Goal: Task Accomplishment & Management: Manage account settings

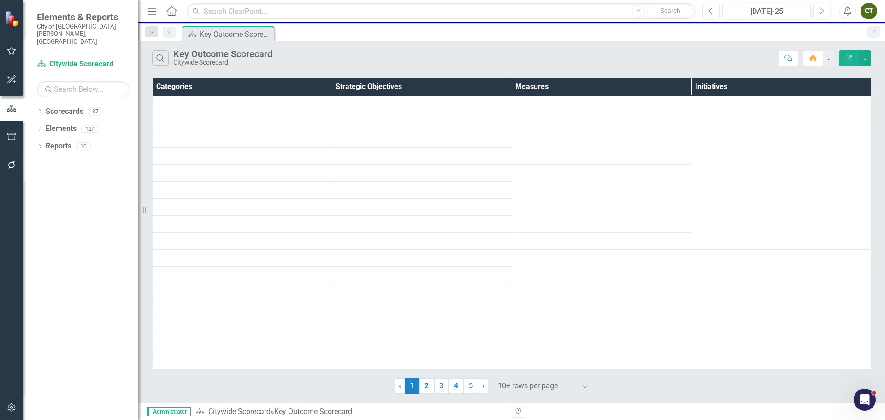
click at [11, 410] on icon "button" at bounding box center [12, 407] width 10 height 7
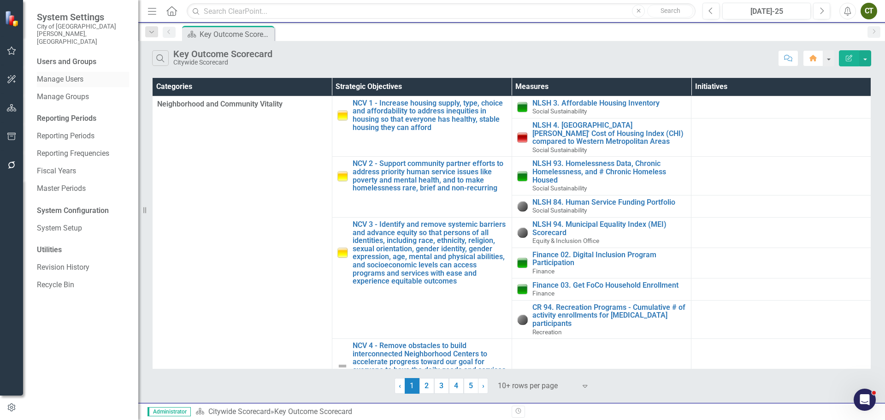
click at [73, 74] on link "Manage Users" at bounding box center [83, 79] width 92 height 11
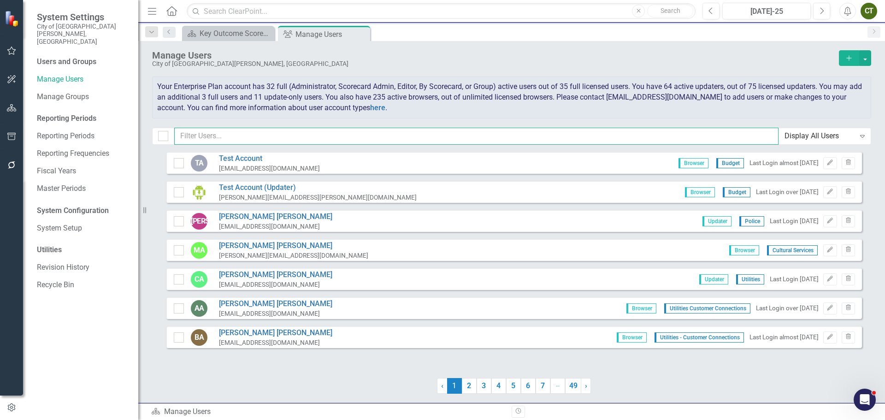
click at [286, 138] on input "text" at bounding box center [476, 136] width 604 height 17
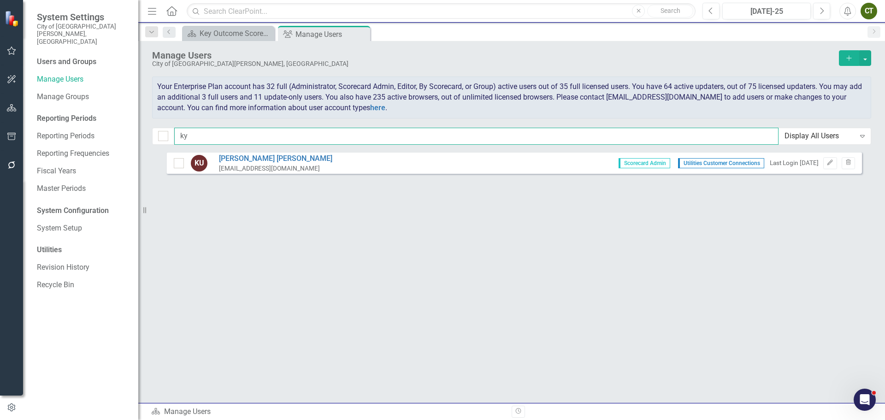
type input "k"
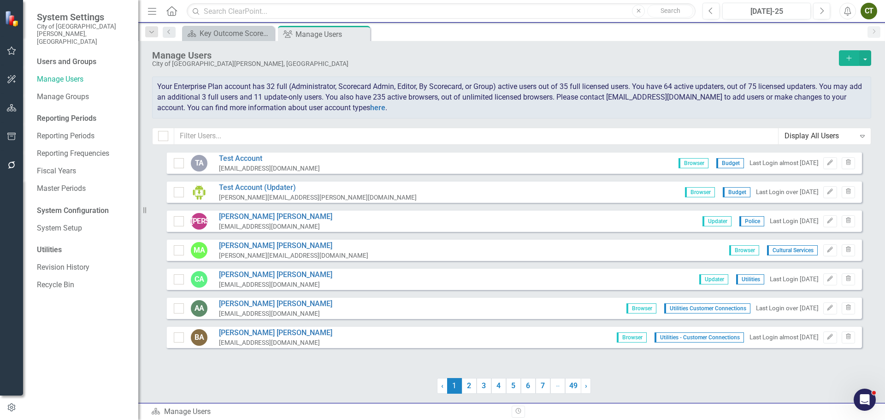
click at [846, 56] on icon "Add" at bounding box center [849, 58] width 8 height 6
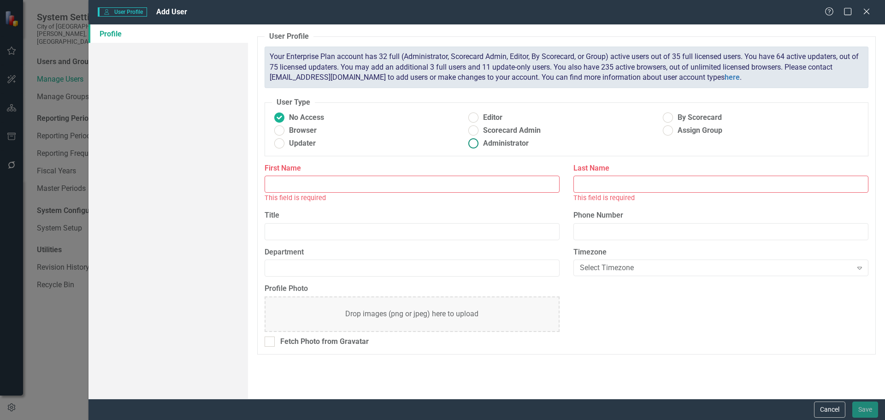
click at [474, 142] on ins at bounding box center [474, 143] width 14 height 14
click at [474, 142] on input "Administrator" at bounding box center [474, 143] width 14 height 14
radio input "true"
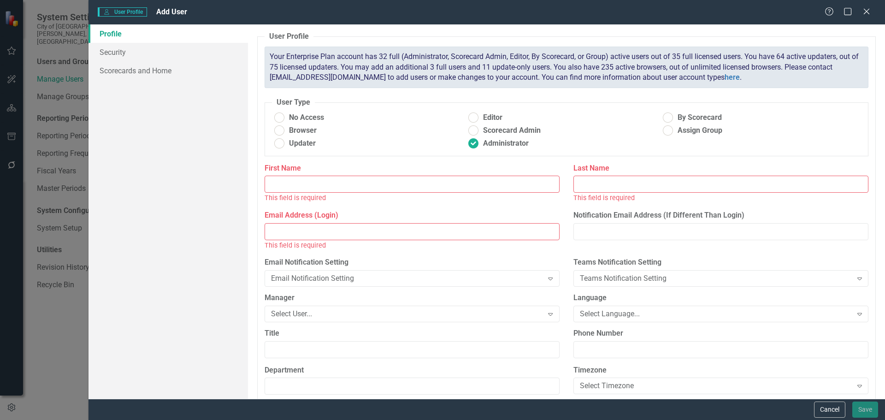
click at [330, 231] on input "Email Address (Login)" at bounding box center [412, 231] width 295 height 17
paste input "CFCCT80Q"
type input "CFCCT80Q"
drag, startPoint x: 330, startPoint y: 231, endPoint x: 206, endPoint y: 225, distance: 123.7
click at [206, 225] on div "Profile Security Scorecards and Home User Profile ClearPoint has a wealth of op…" at bounding box center [487, 211] width 797 height 374
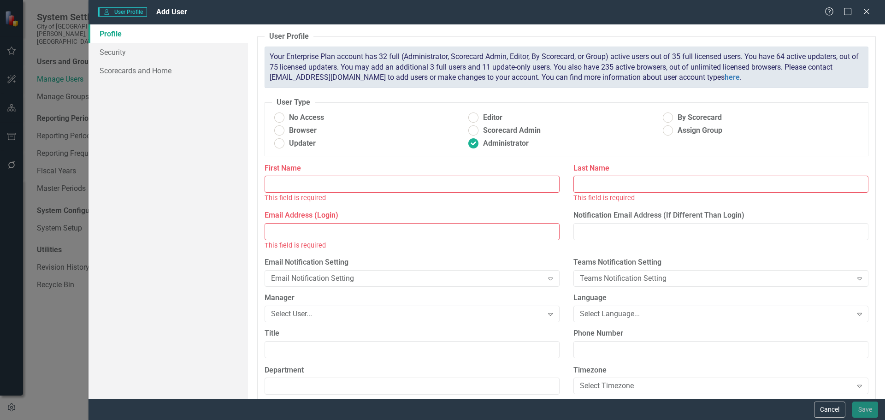
paste input ""[EMAIL_ADDRESS][DOMAIN_NAME]" <[EMAIL_ADDRESS][DOMAIN_NAME]>"
type input ""[EMAIL_ADDRESS][DOMAIN_NAME]" <[EMAIL_ADDRESS][DOMAIN_NAME]>"
click at [345, 181] on input "First Name" at bounding box center [412, 184] width 295 height 17
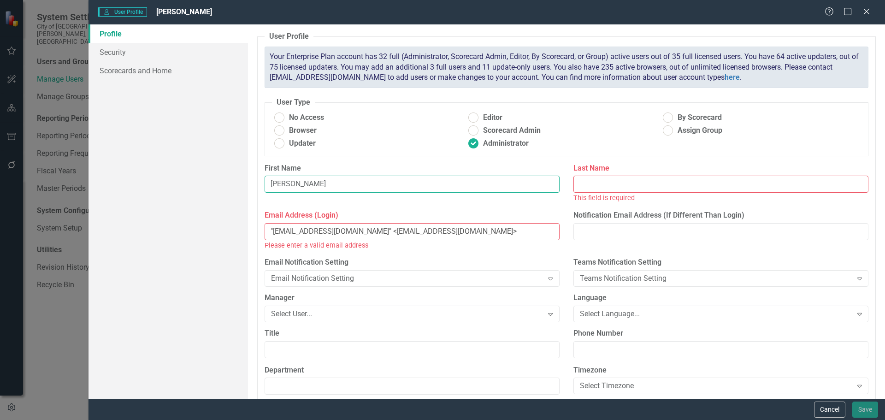
type input "[PERSON_NAME]"
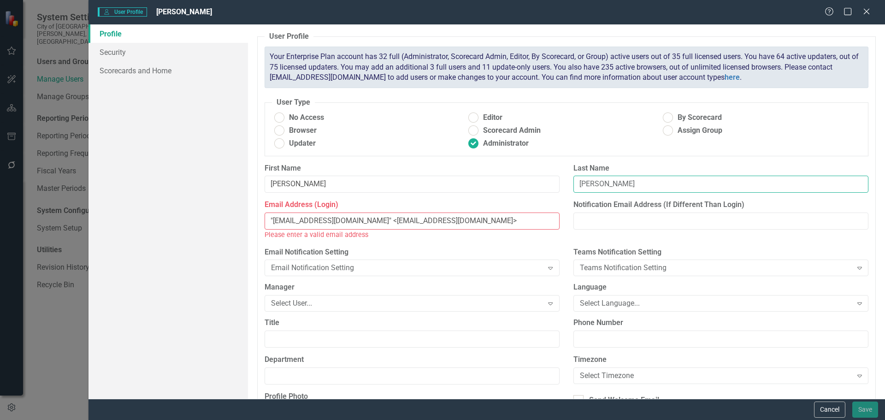
type input "[PERSON_NAME]"
click at [335, 219] on input ""[EMAIL_ADDRESS][DOMAIN_NAME]" <[EMAIL_ADDRESS][DOMAIN_NAME]>" at bounding box center [412, 221] width 295 height 17
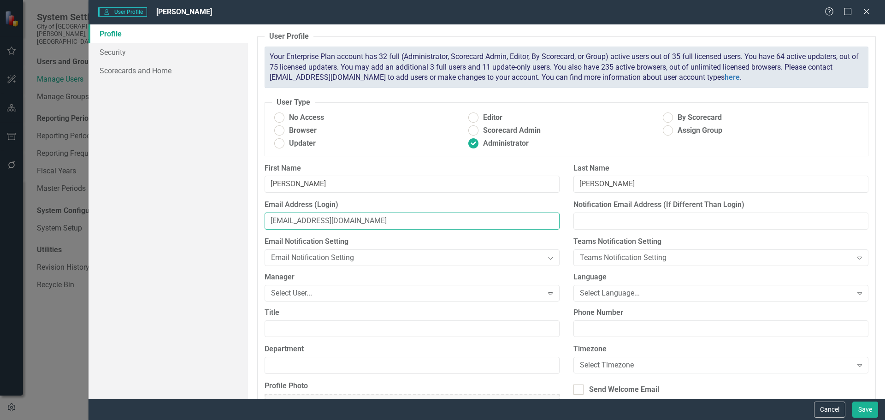
scroll to position [46, 0]
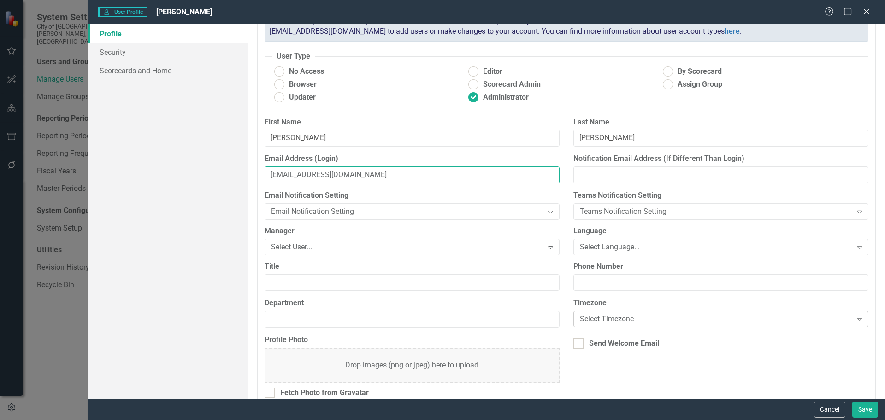
type input "[EMAIL_ADDRESS][DOMAIN_NAME]"
click at [621, 320] on div "Select Timezone" at bounding box center [716, 319] width 272 height 11
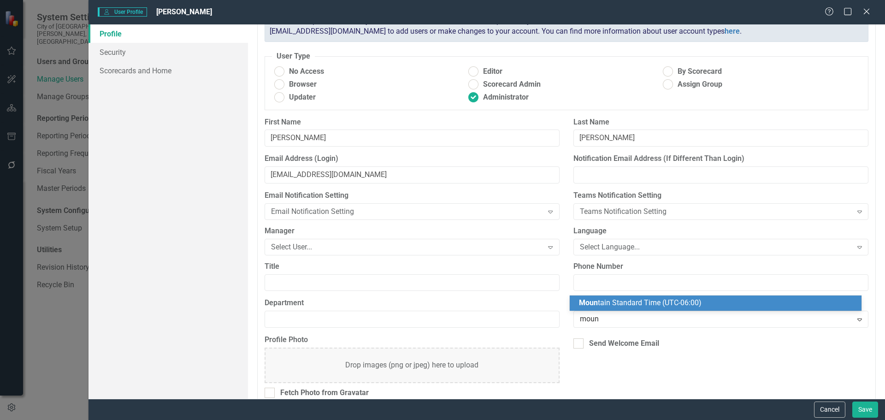
type input "mount"
click at [621, 305] on span "Mount ain Standard Time (UTC-06:00)" at bounding box center [640, 302] width 123 height 9
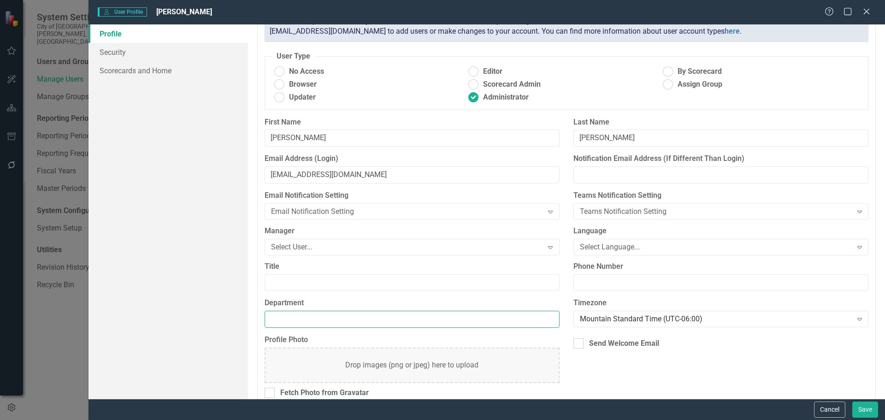
click at [311, 317] on input "Department" at bounding box center [412, 319] width 295 height 17
type input "Budget"
click at [150, 54] on link "Security" at bounding box center [169, 52] width 160 height 18
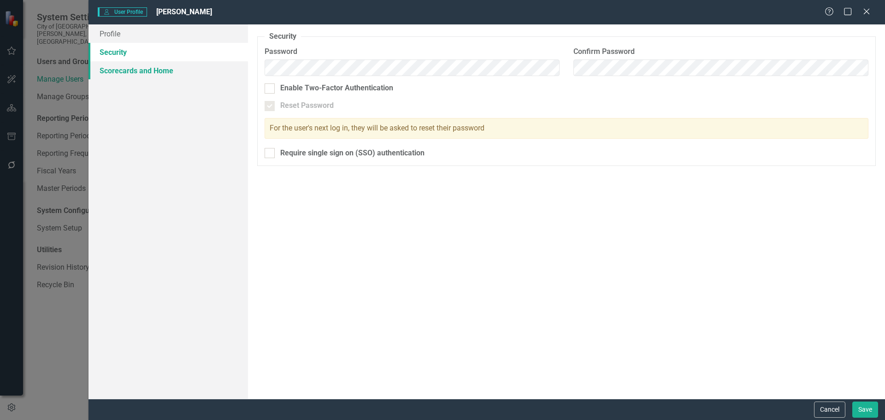
click at [159, 76] on link "Scorecards and Home" at bounding box center [169, 70] width 160 height 18
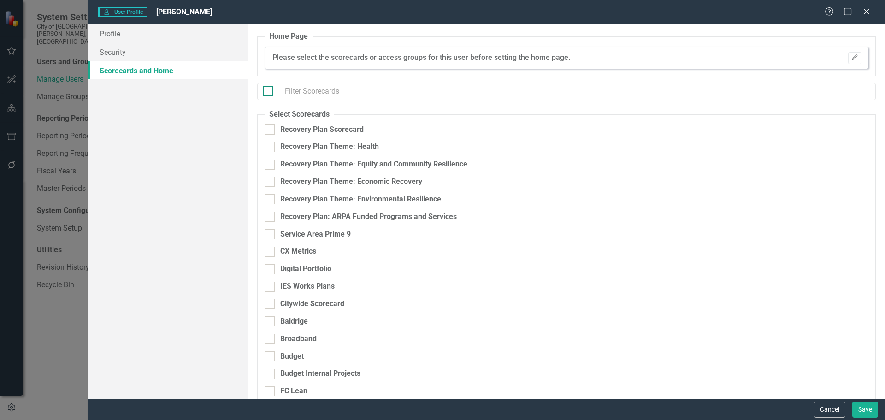
click at [267, 95] on div at bounding box center [268, 91] width 10 height 10
click at [267, 92] on input "checkbox" at bounding box center [266, 89] width 6 height 6
checkbox input "true"
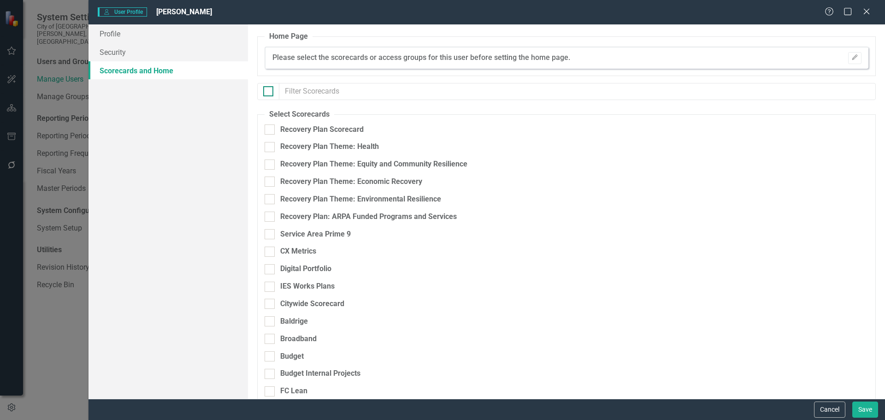
checkbox input "true"
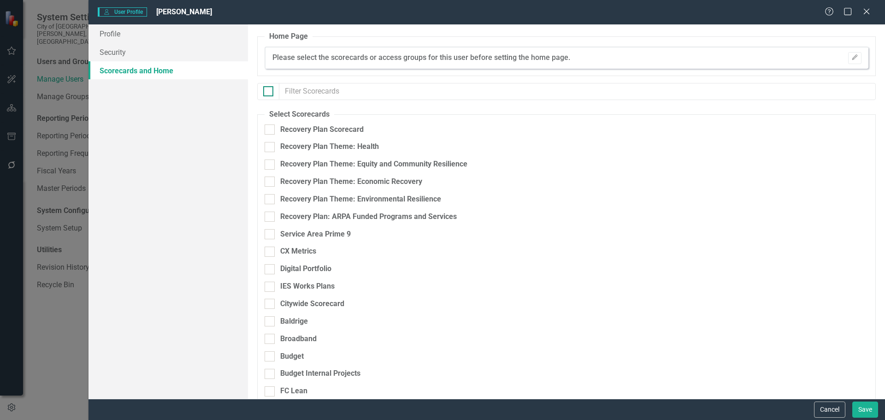
checkbox input "true"
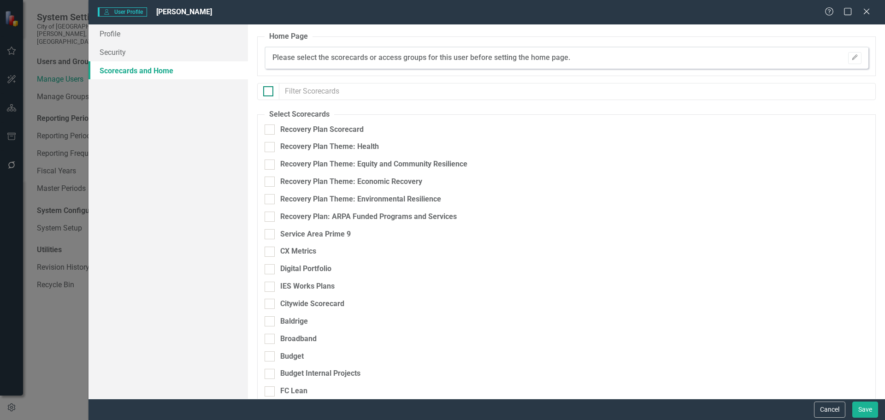
checkbox input "true"
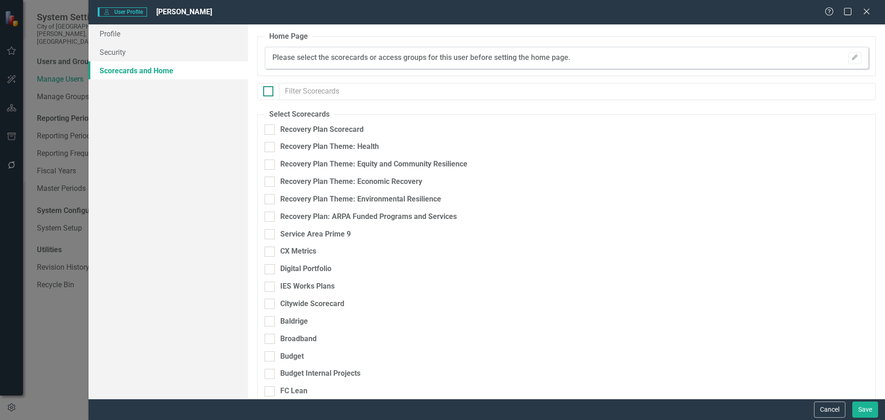
checkbox input "true"
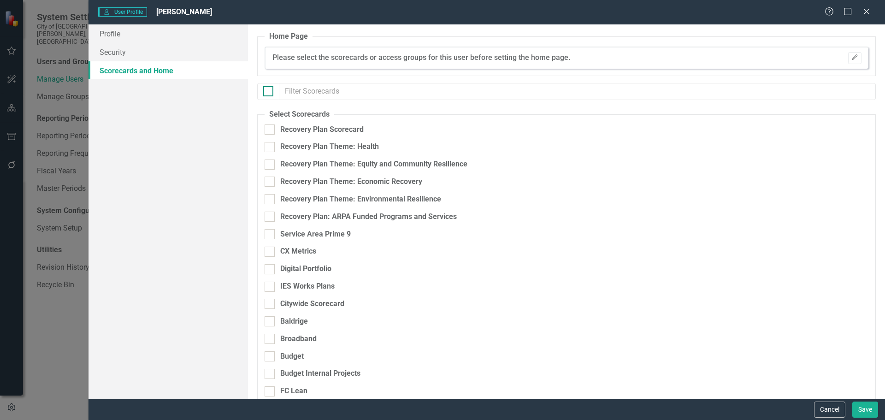
checkbox input "true"
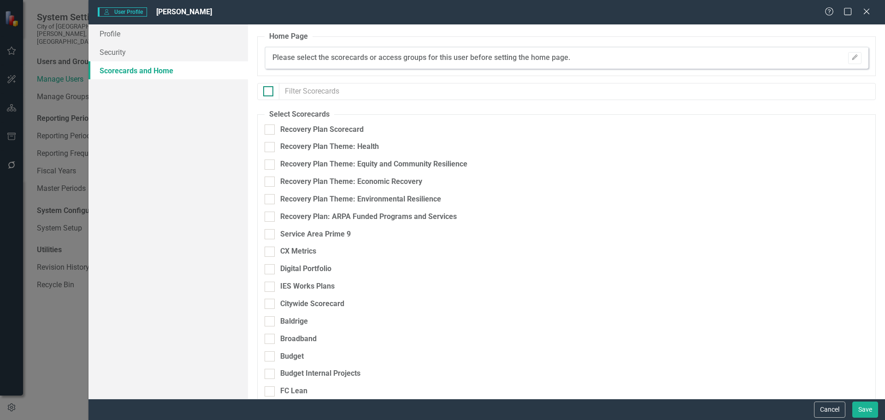
checkbox input "true"
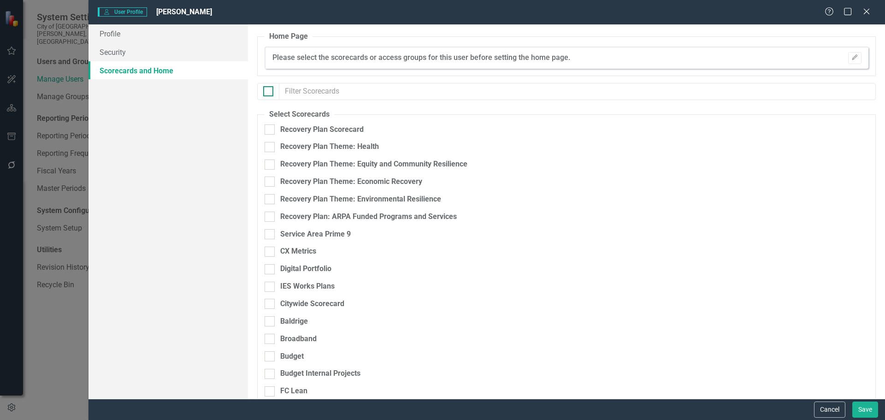
checkbox input "true"
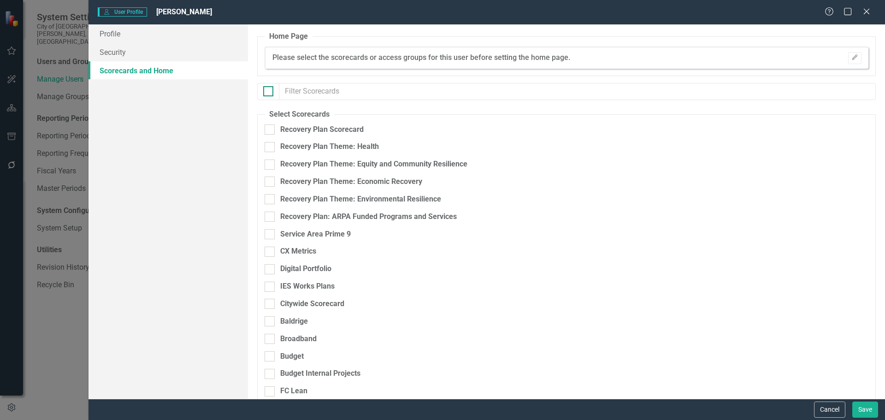
checkbox input "true"
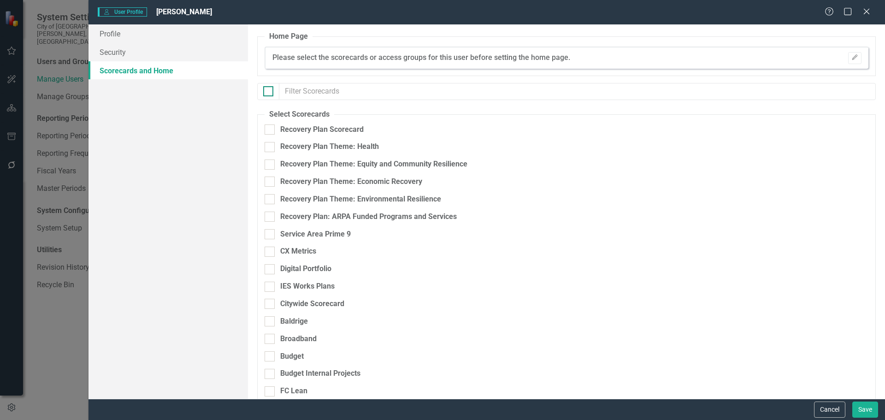
checkbox input "true"
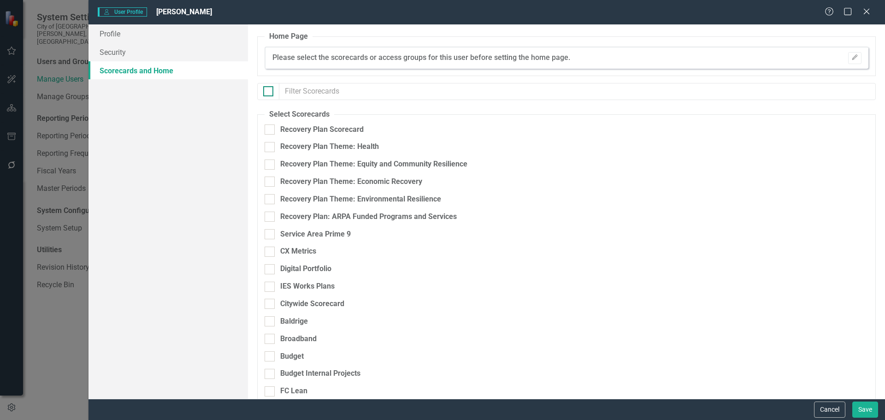
checkbox input "true"
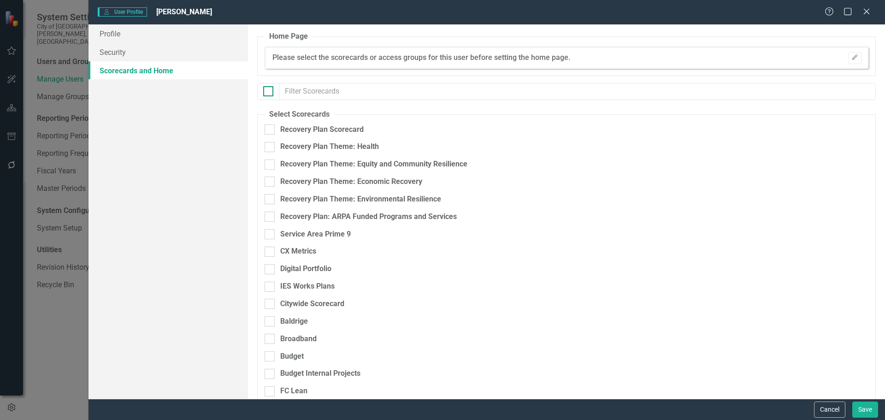
checkbox input "true"
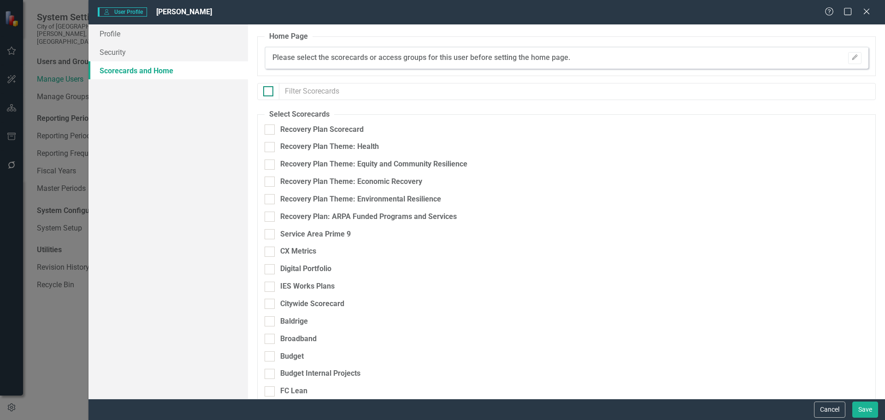
checkbox input "true"
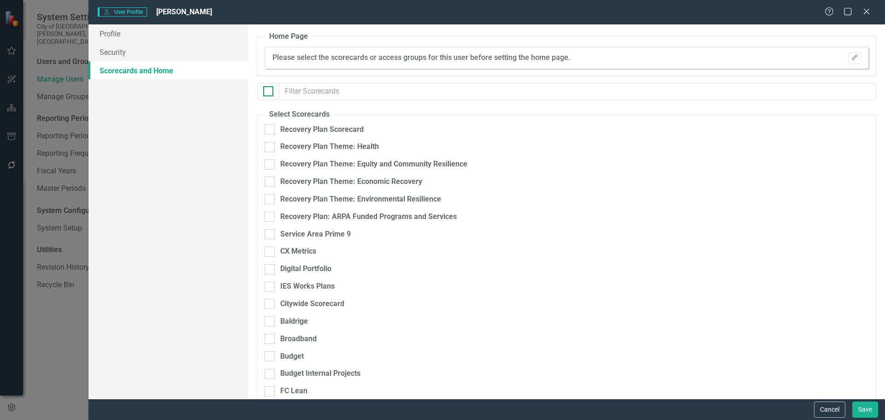
checkbox input "true"
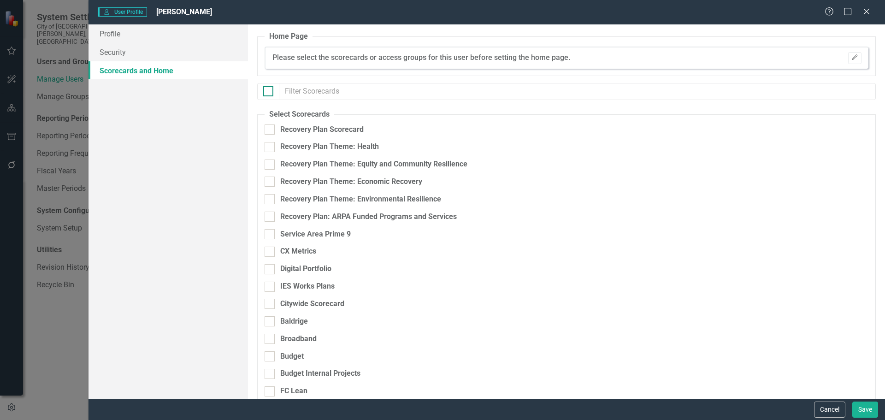
checkbox input "true"
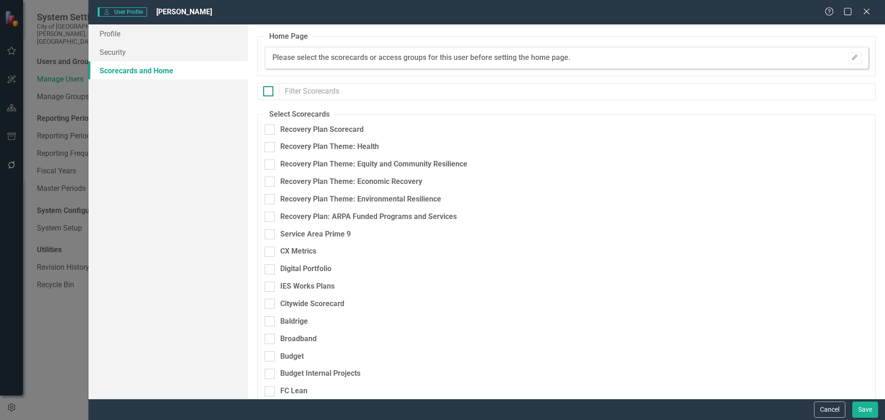
checkbox input "true"
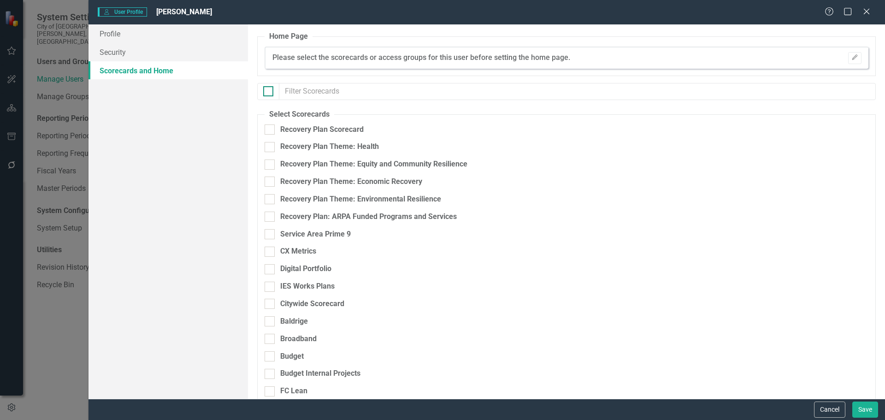
checkbox input "true"
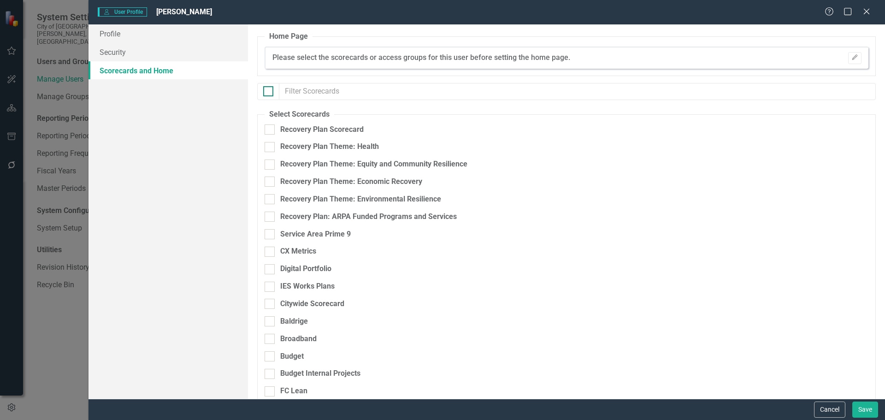
checkbox input "true"
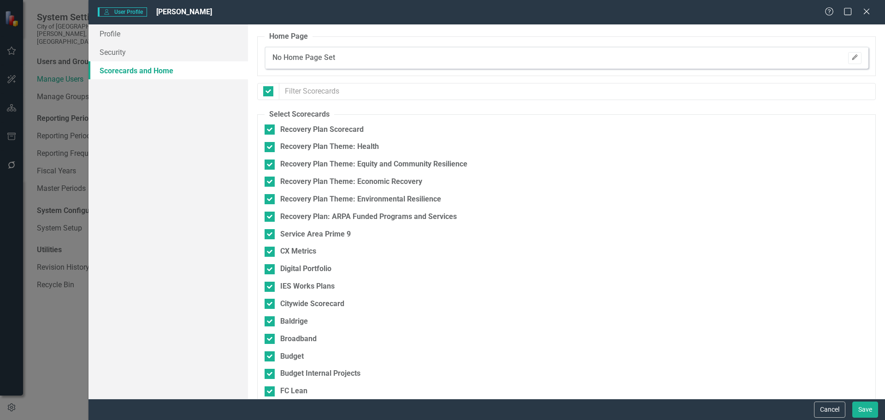
click at [851, 57] on icon "Edit" at bounding box center [854, 58] width 7 height 6
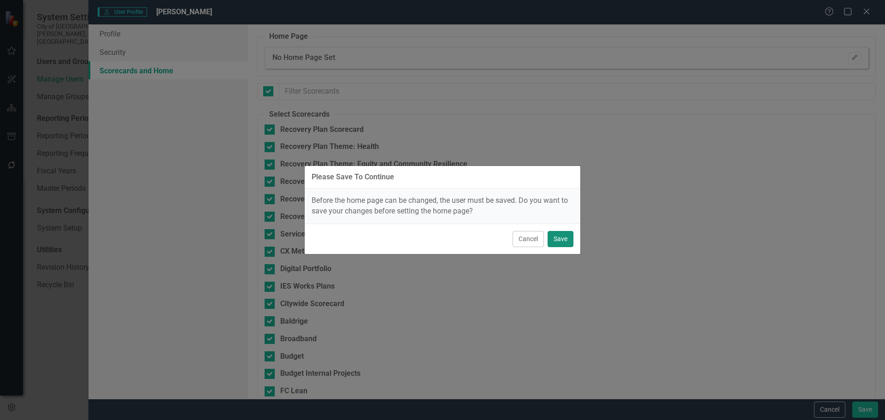
click at [556, 242] on button "Save" at bounding box center [561, 239] width 26 height 16
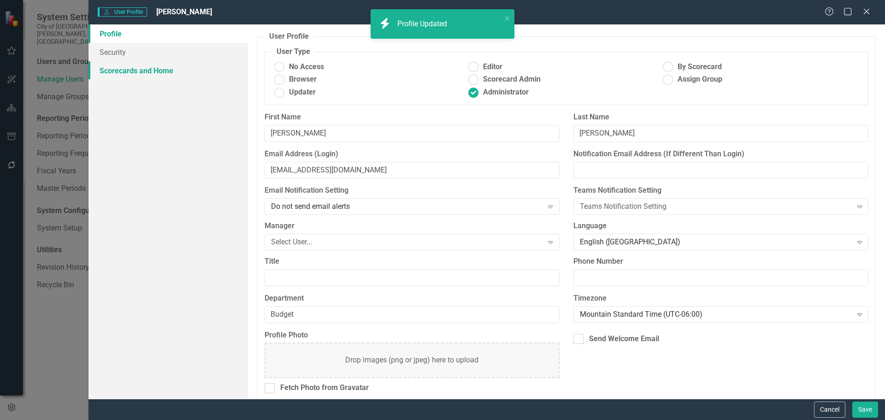
click at [108, 74] on link "Scorecards and Home" at bounding box center [169, 70] width 160 height 18
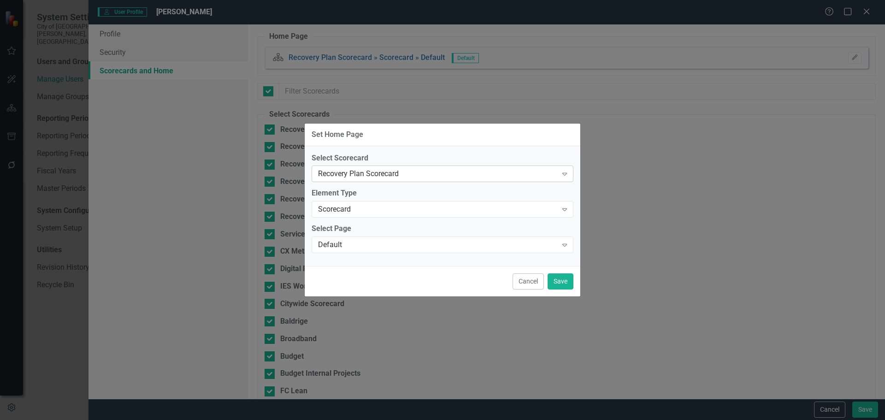
click at [434, 173] on div "Recovery Plan Scorecard" at bounding box center [437, 174] width 239 height 11
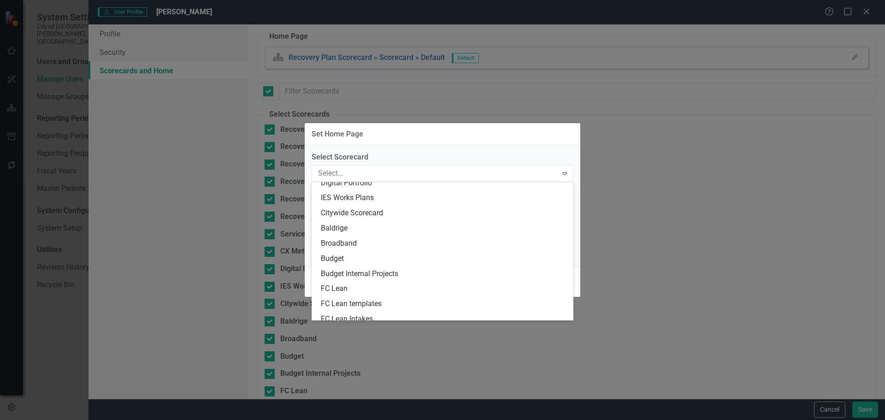
scroll to position [138, 0]
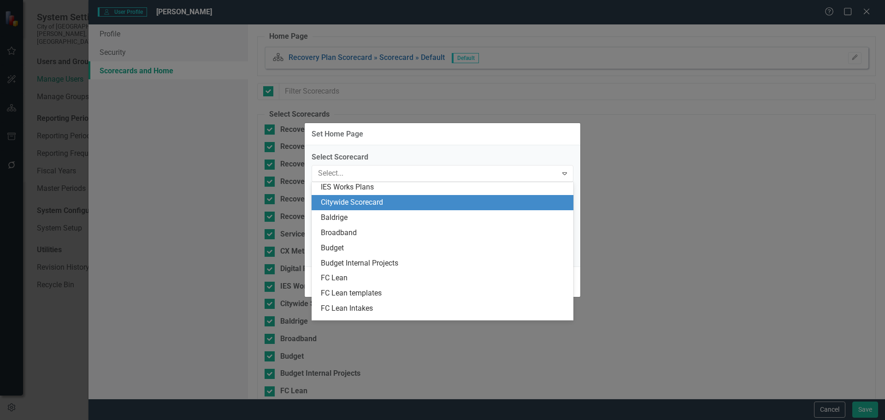
click at [393, 199] on div "Citywide Scorecard" at bounding box center [444, 202] width 247 height 11
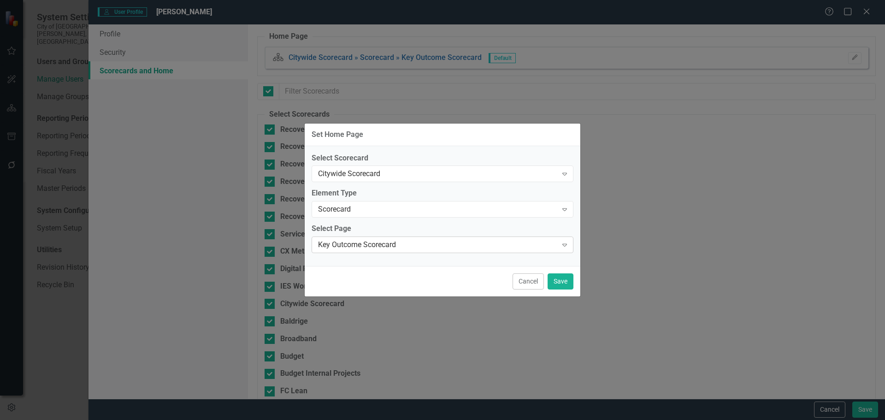
click at [397, 240] on div "Key Outcome Scorecard" at bounding box center [437, 245] width 239 height 11
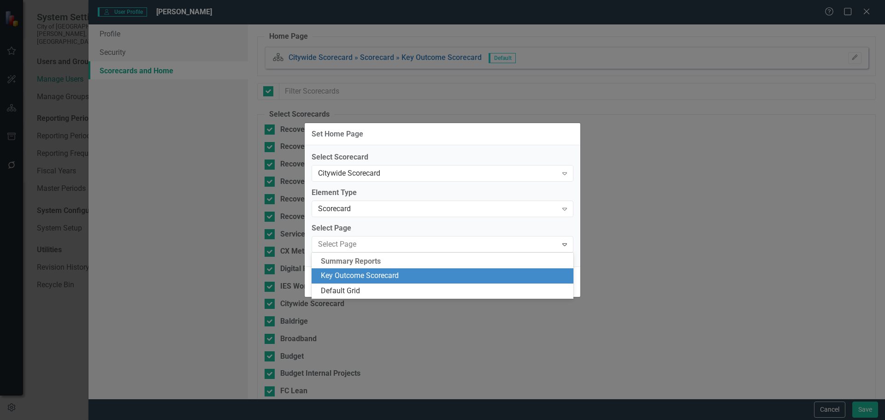
click at [397, 273] on div "Key Outcome Scorecard" at bounding box center [444, 276] width 247 height 11
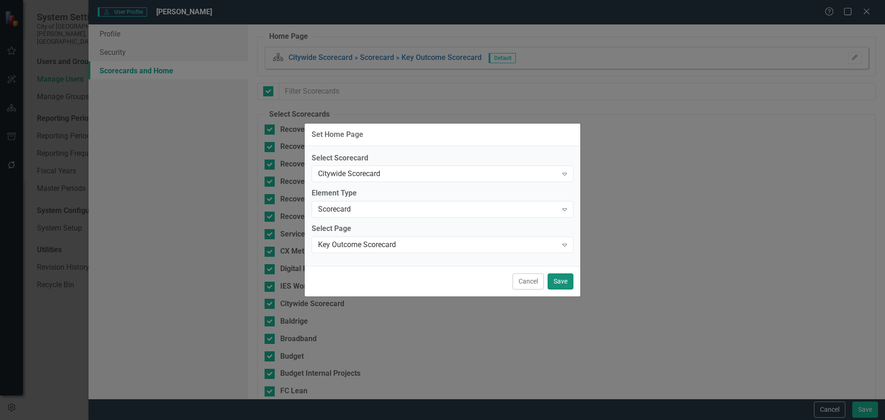
click at [566, 283] on button "Save" at bounding box center [561, 281] width 26 height 16
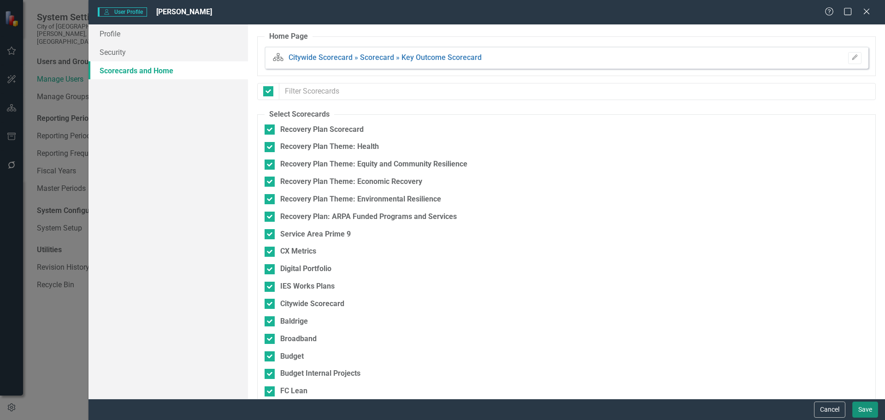
click at [864, 412] on button "Save" at bounding box center [865, 410] width 26 height 16
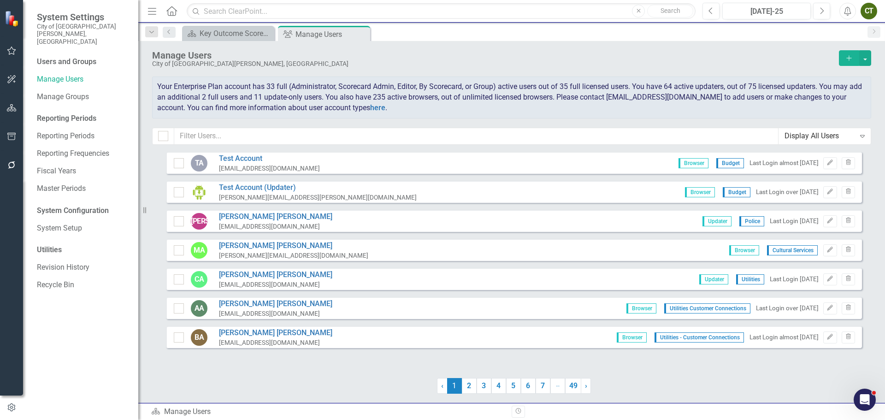
click at [837, 136] on div "Display All Users" at bounding box center [820, 136] width 71 height 11
click at [360, 33] on icon "Close" at bounding box center [361, 33] width 9 height 7
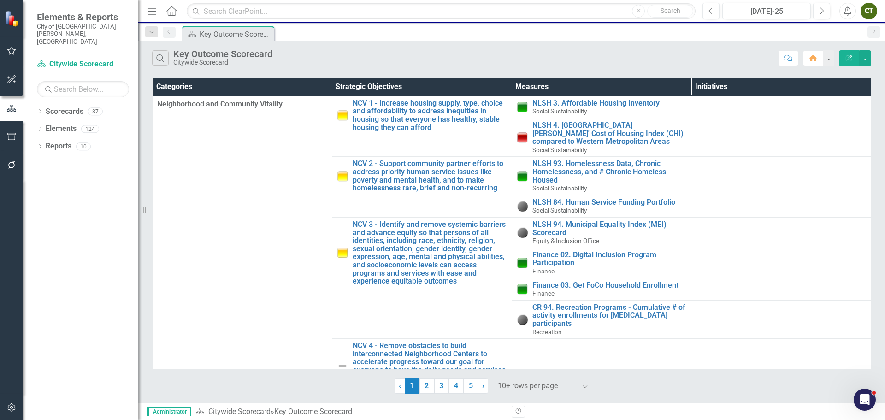
click at [871, 12] on div "CT" at bounding box center [869, 11] width 17 height 17
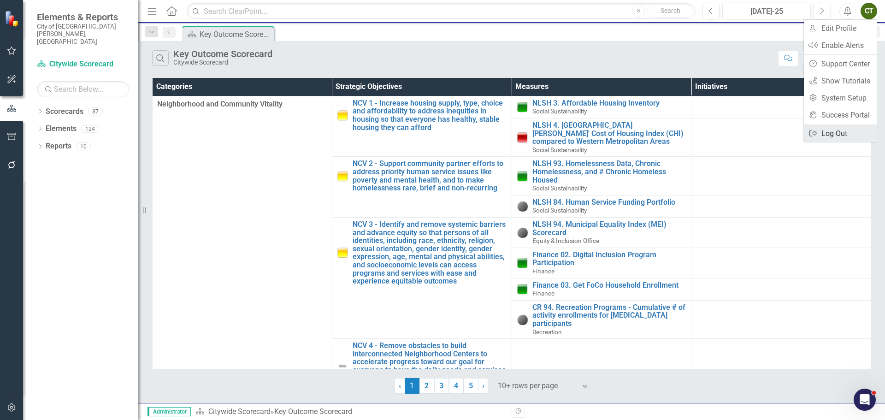
click at [842, 130] on link "Logout Log Out" at bounding box center [840, 133] width 73 height 17
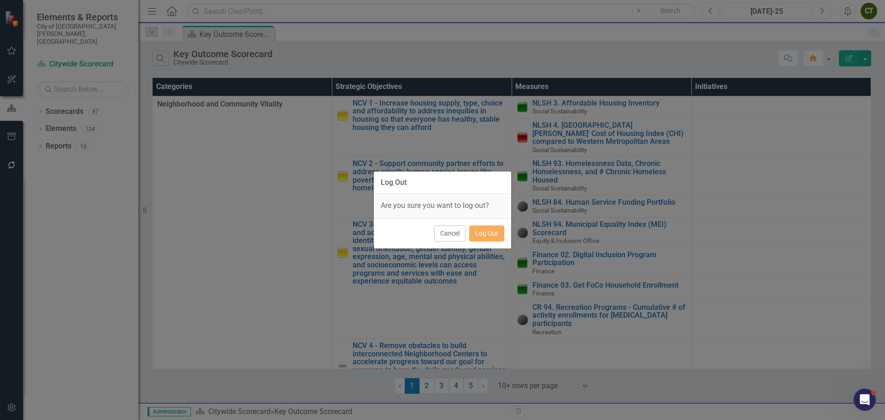
click at [490, 242] on div "Cancel Log Out" at bounding box center [442, 233] width 137 height 30
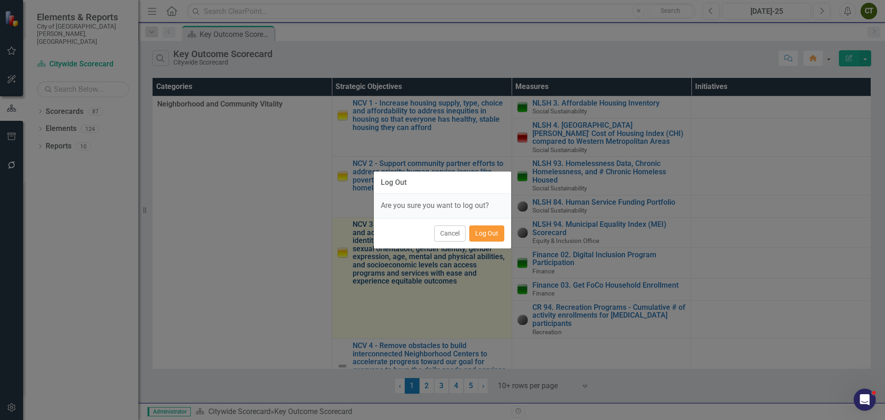
click at [491, 233] on button "Log Out" at bounding box center [486, 233] width 35 height 16
